Goal: Task Accomplishment & Management: Complete application form

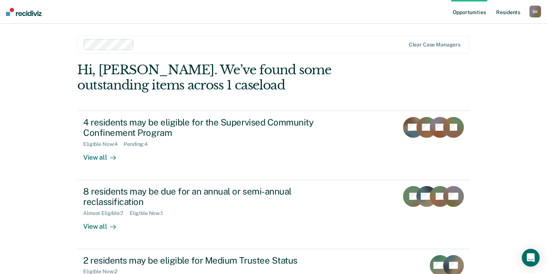
click at [509, 12] on link "Resident s" at bounding box center [508, 12] width 27 height 24
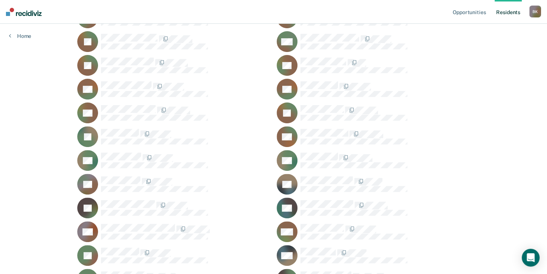
scroll to position [205, 0]
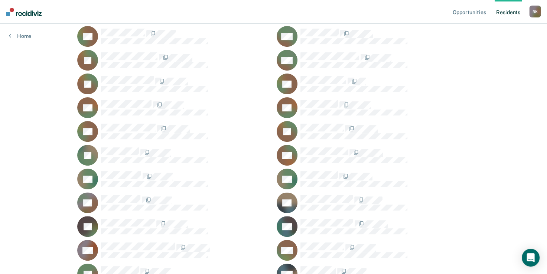
click at [134, 107] on div at bounding box center [185, 104] width 169 height 9
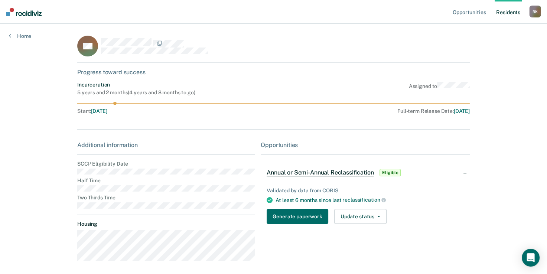
click at [326, 176] on span "Annual or Semi-Annual Reclassification" at bounding box center [320, 172] width 107 height 7
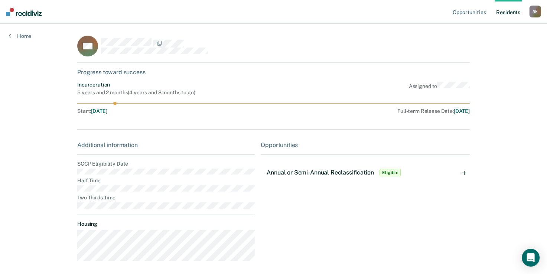
click at [388, 173] on span "Eligible" at bounding box center [390, 172] width 21 height 7
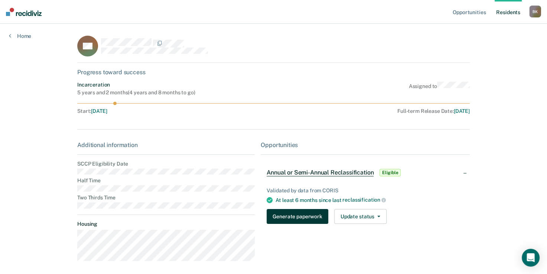
click at [296, 217] on button "Generate paperwork" at bounding box center [297, 216] width 61 height 15
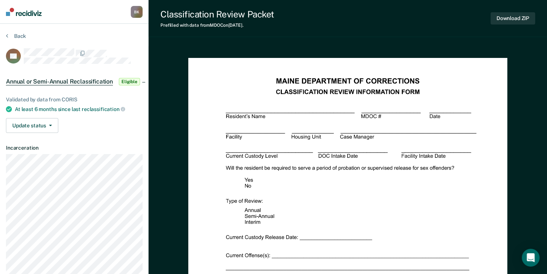
click at [61, 82] on span "Annual or Semi-Annual Reclassification" at bounding box center [59, 81] width 107 height 7
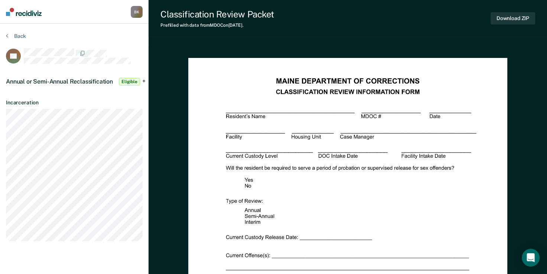
click at [61, 82] on span "Annual or Semi-Annual Reclassification" at bounding box center [59, 81] width 107 height 7
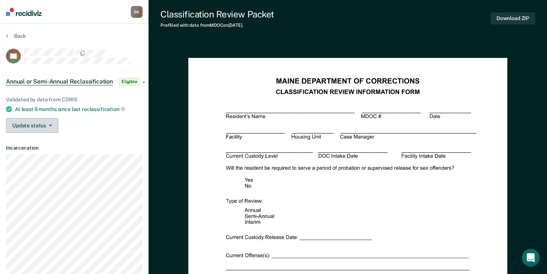
click at [46, 121] on button "Update status" at bounding box center [32, 125] width 52 height 15
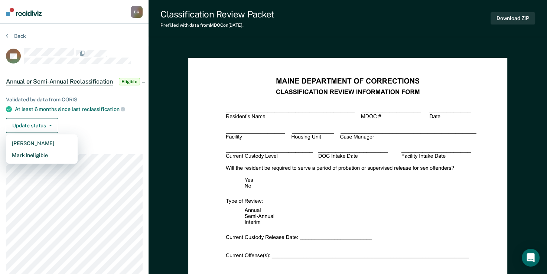
click at [117, 130] on div "Update status [PERSON_NAME] Mark Ineligible" at bounding box center [74, 125] width 137 height 15
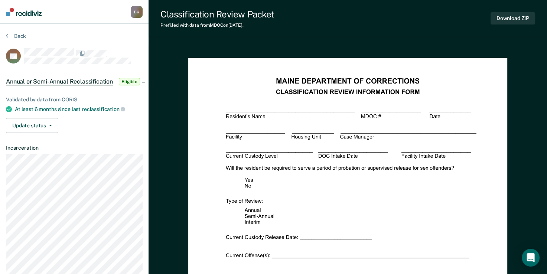
click at [241, 19] on div "Classification Review Packet" at bounding box center [217, 14] width 114 height 11
drag, startPoint x: 237, startPoint y: 16, endPoint x: 262, endPoint y: 13, distance: 24.7
click at [262, 13] on div "Classification Review Packet" at bounding box center [217, 14] width 114 height 11
click at [512, 18] on button "Download ZIP" at bounding box center [513, 18] width 45 height 12
